Goal: Task Accomplishment & Management: Use online tool/utility

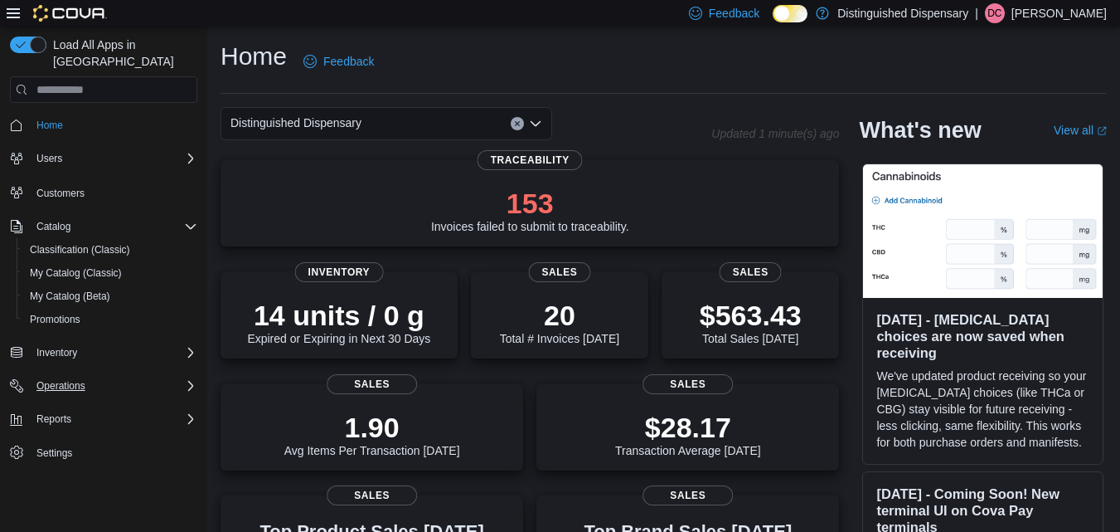
click at [190, 380] on icon "Complex example" at bounding box center [190, 385] width 5 height 10
click at [190, 382] on icon "Complex example" at bounding box center [191, 384] width 10 height 5
click at [190, 380] on icon "Complex example" at bounding box center [190, 385] width 5 height 10
click at [190, 382] on icon "Complex example" at bounding box center [191, 384] width 10 height 5
click at [188, 346] on icon "Complex example" at bounding box center [190, 352] width 13 height 13
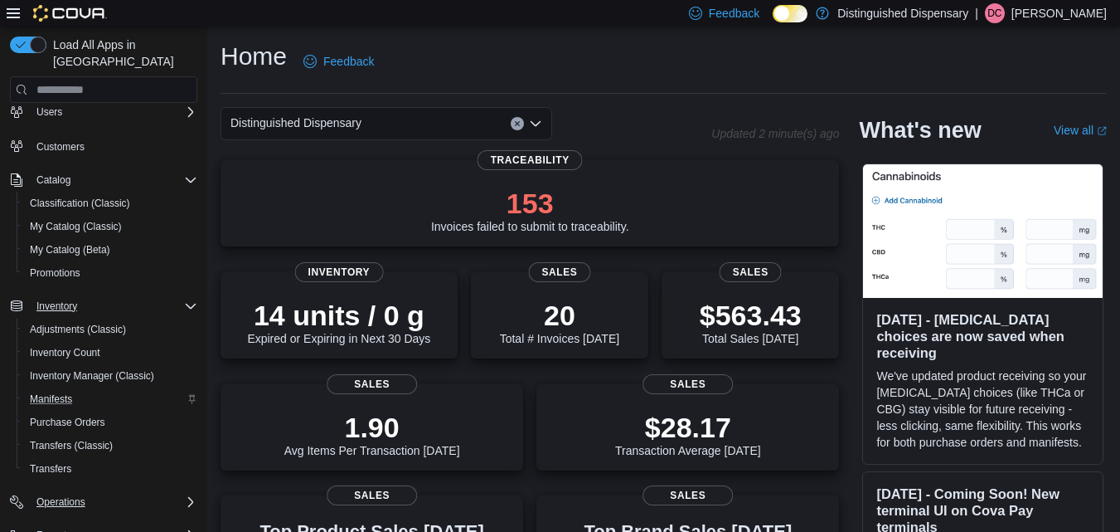
scroll to position [90, 0]
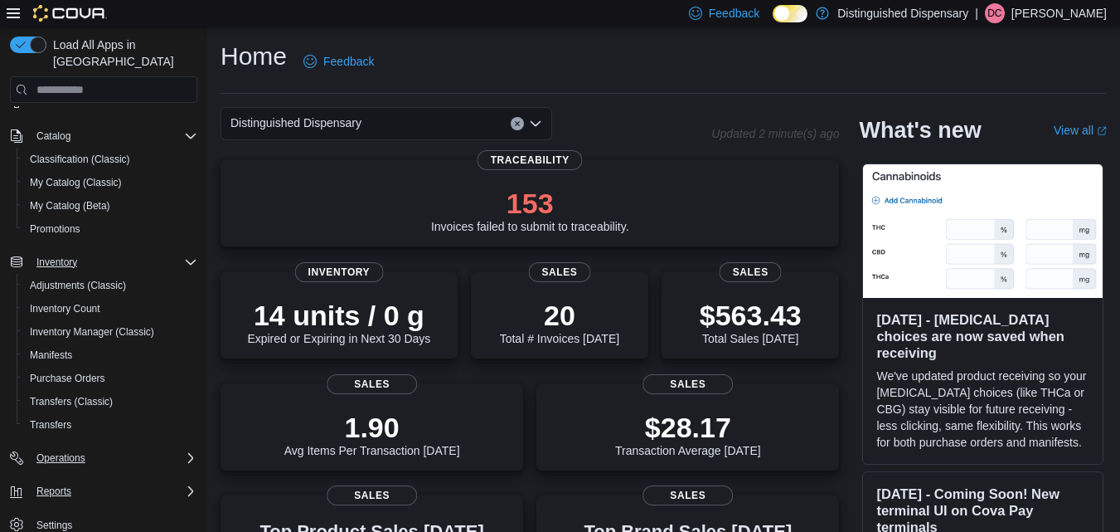
click at [190, 484] on icon "Complex example" at bounding box center [190, 490] width 13 height 13
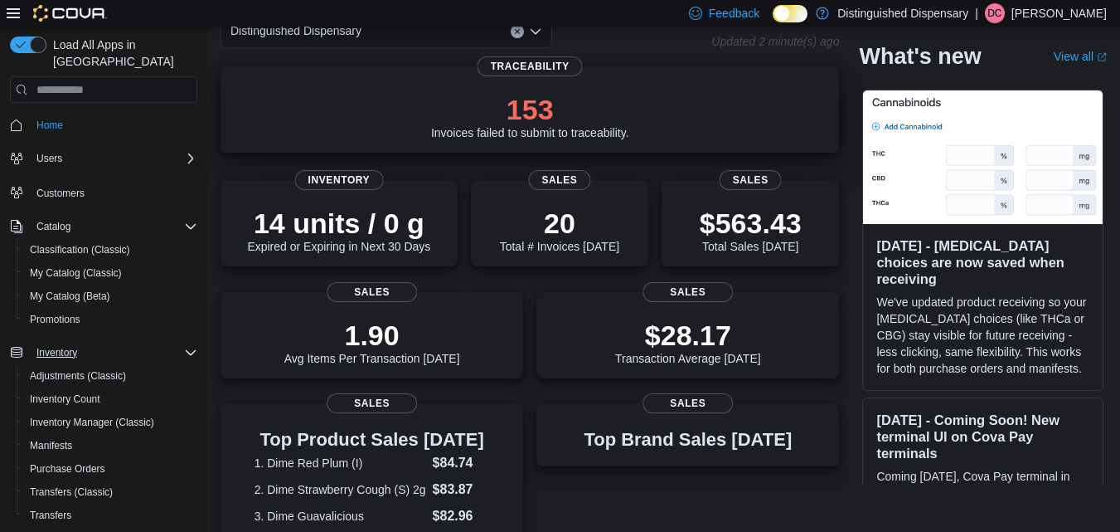
scroll to position [95, 0]
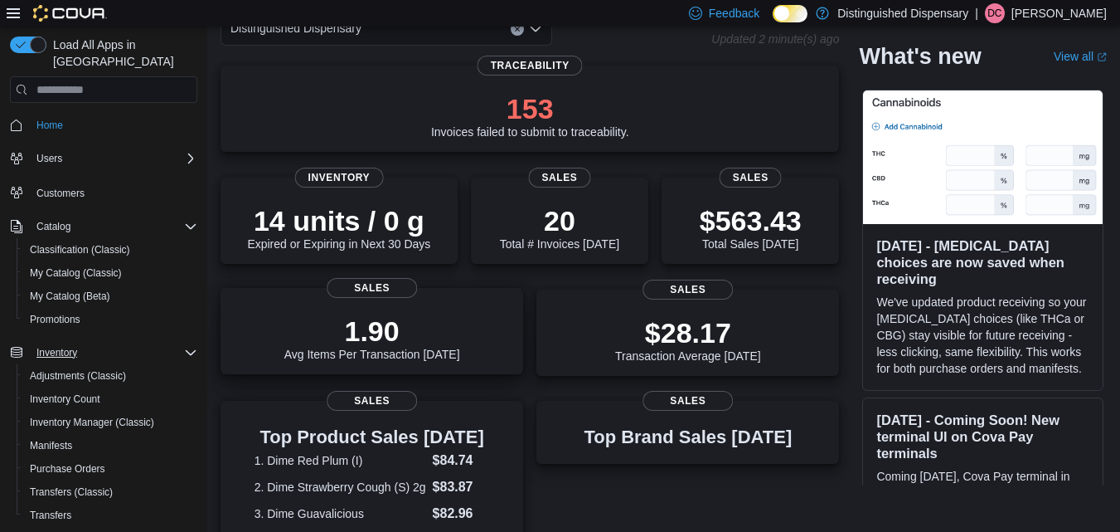
click at [454, 331] on p "1.90" at bounding box center [372, 330] width 176 height 33
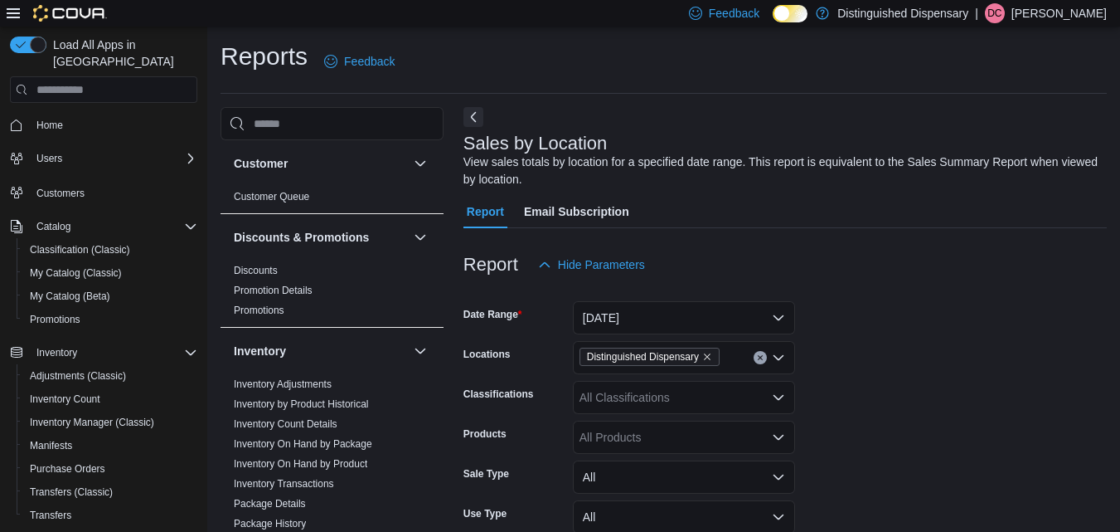
scroll to position [56, 0]
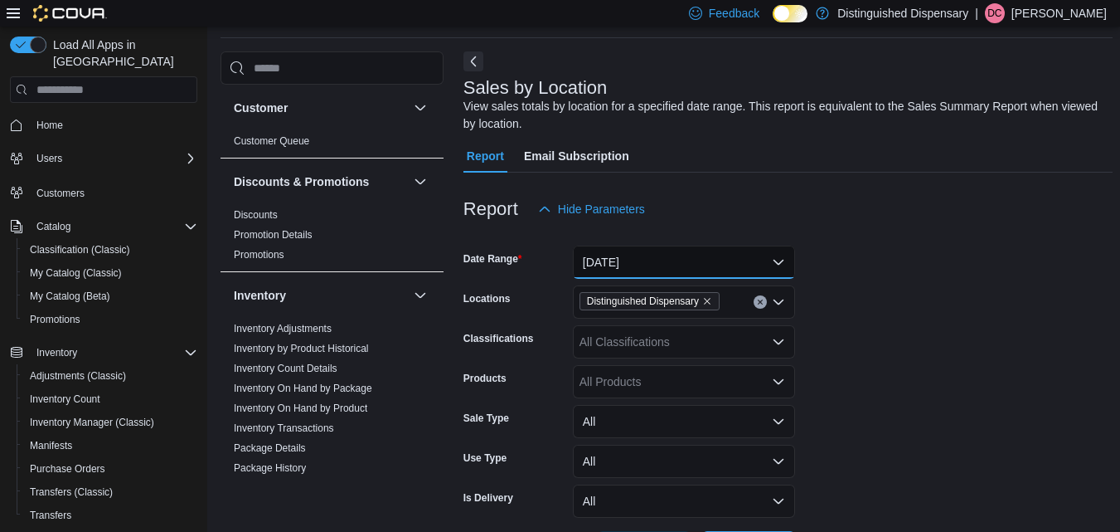
click at [665, 267] on button "[DATE]" at bounding box center [684, 261] width 222 height 33
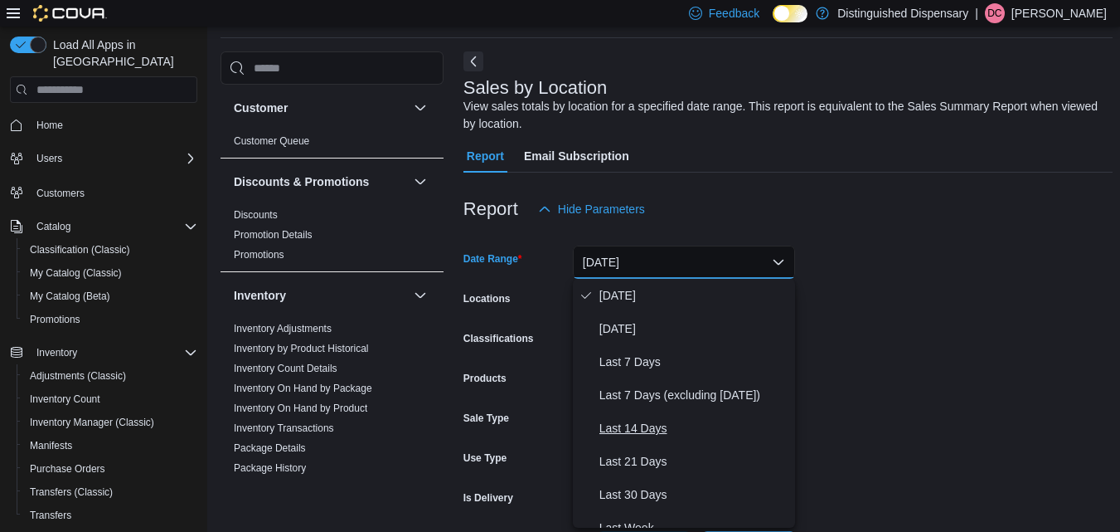
scroll to position [34, 0]
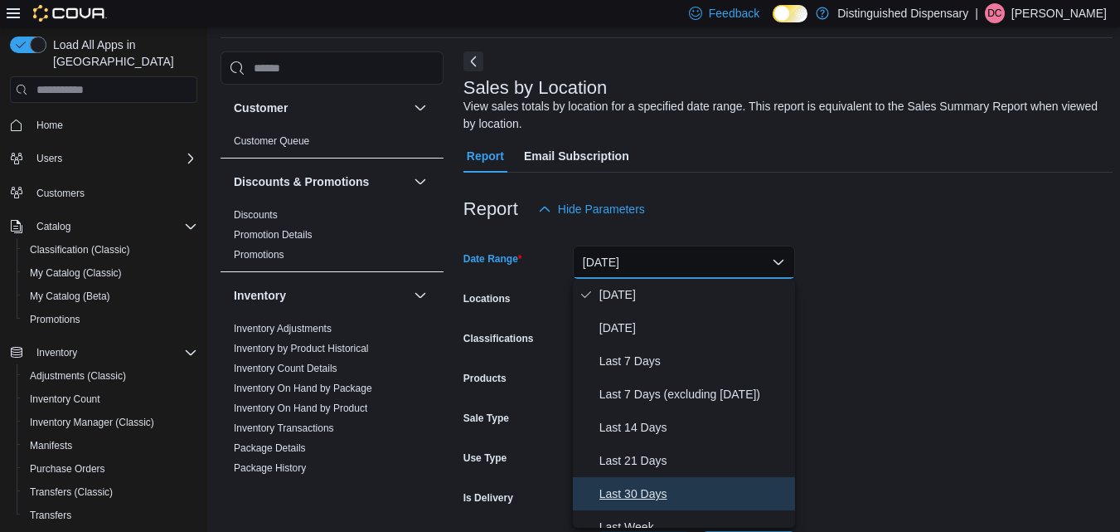
click at [653, 492] on span "Last 30 Days" at bounding box center [694, 493] width 189 height 20
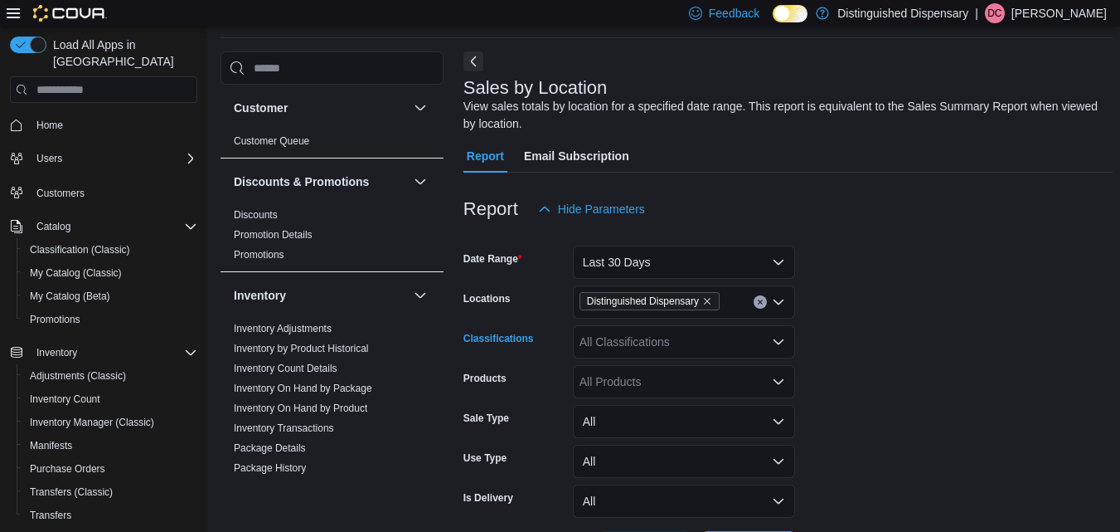
click at [782, 343] on icon "Open list of options" at bounding box center [778, 341] width 13 height 13
click at [830, 354] on form "Date Range Last 30 Days Locations Distinguished Dispensary Classifications All …" at bounding box center [788, 395] width 649 height 338
click at [779, 386] on icon "Open list of options" at bounding box center [778, 381] width 13 height 13
click at [779, 386] on icon "Close list of options" at bounding box center [778, 381] width 13 height 13
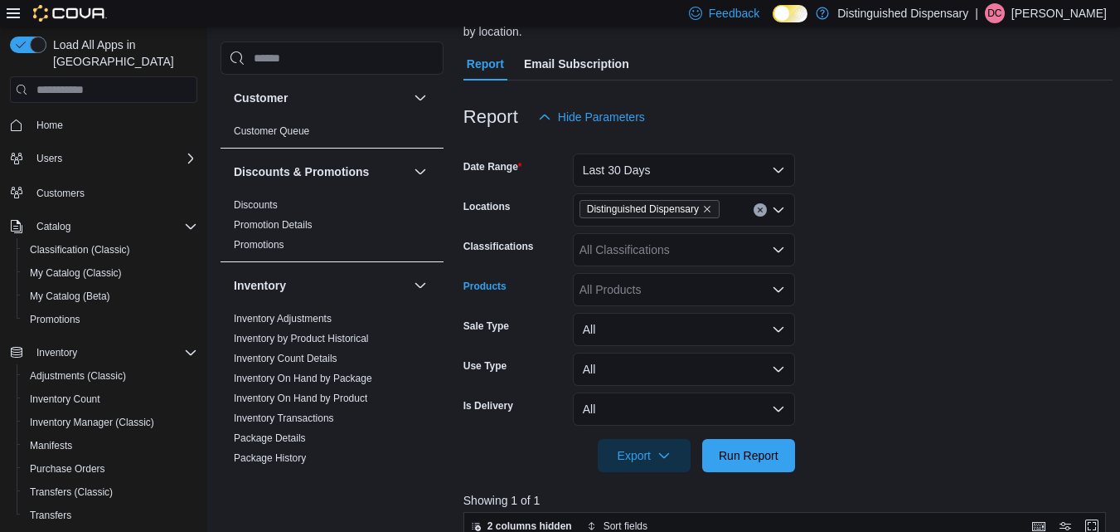
scroll to position [143, 0]
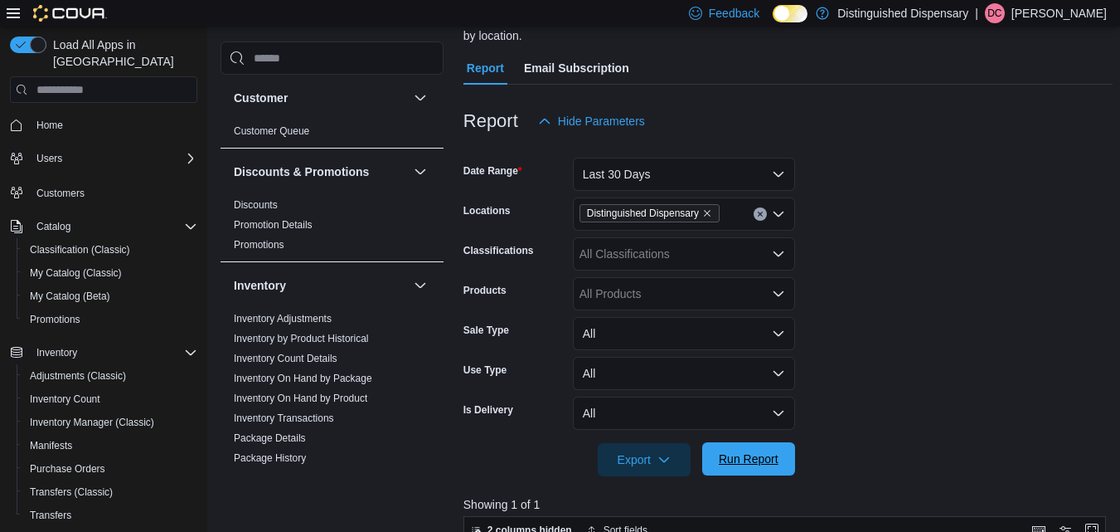
click at [780, 454] on span "Run Report" at bounding box center [748, 458] width 73 height 33
